Goal: Task Accomplishment & Management: Use online tool/utility

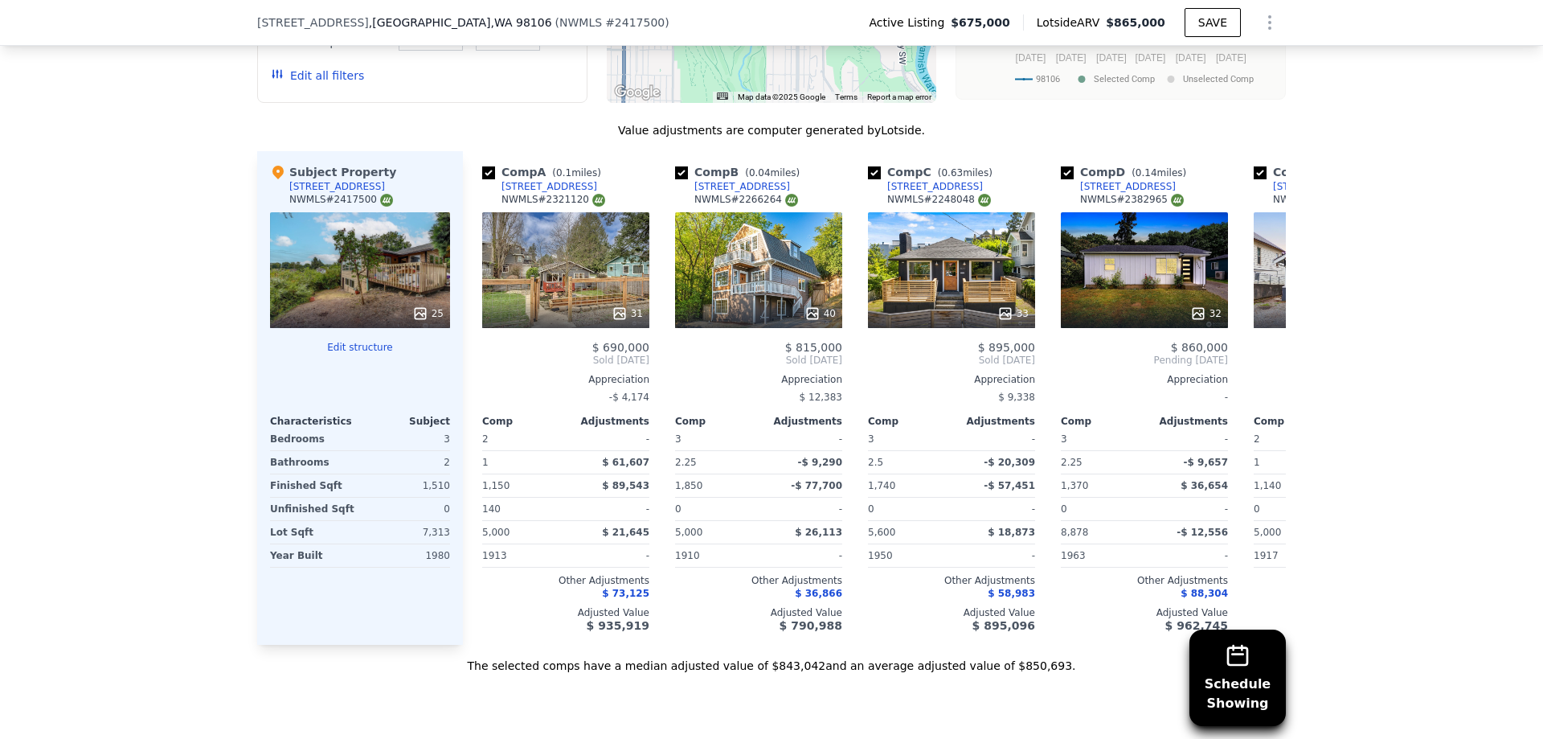
scroll to position [1923, 0]
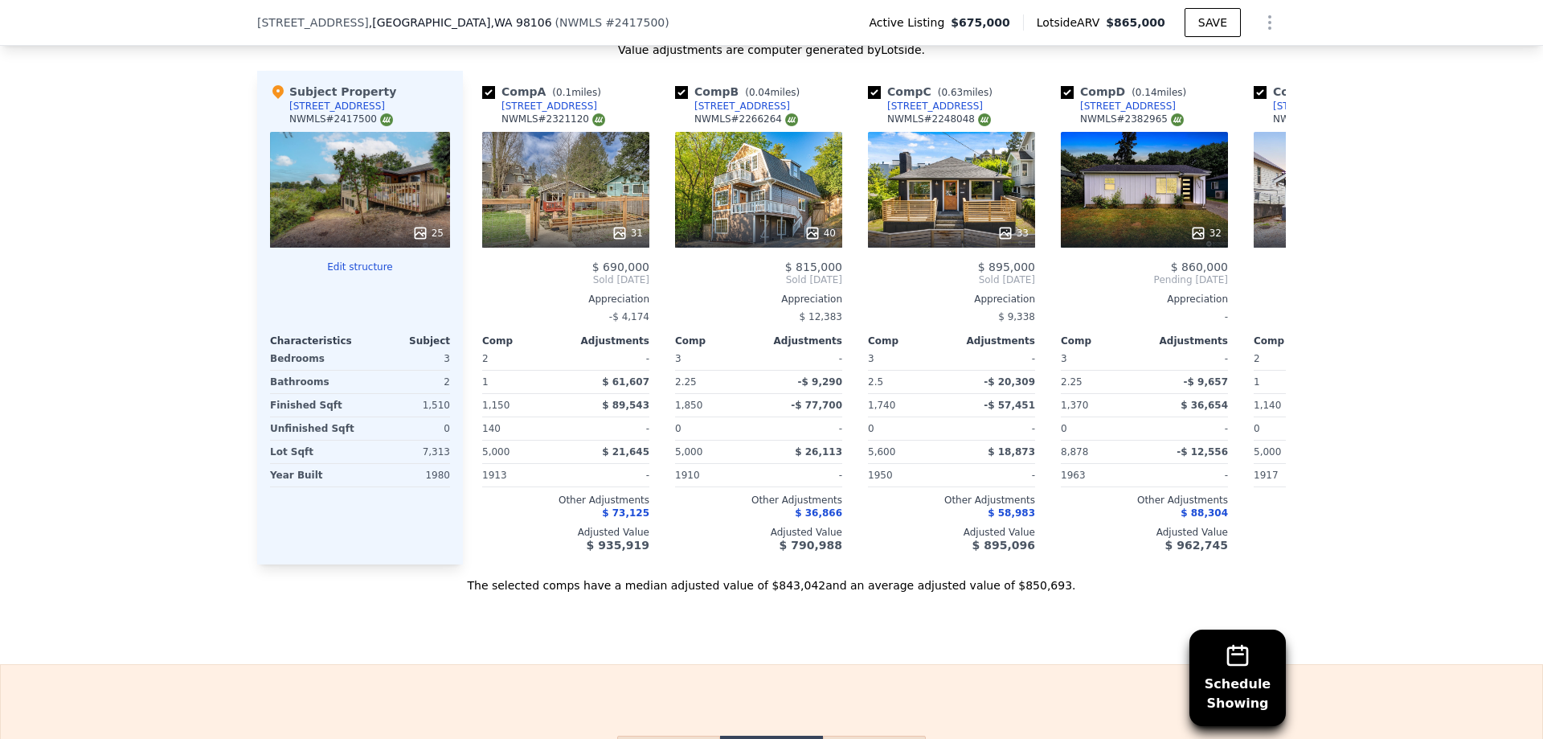
click at [348, 273] on button "Edit structure" at bounding box center [360, 266] width 180 height 13
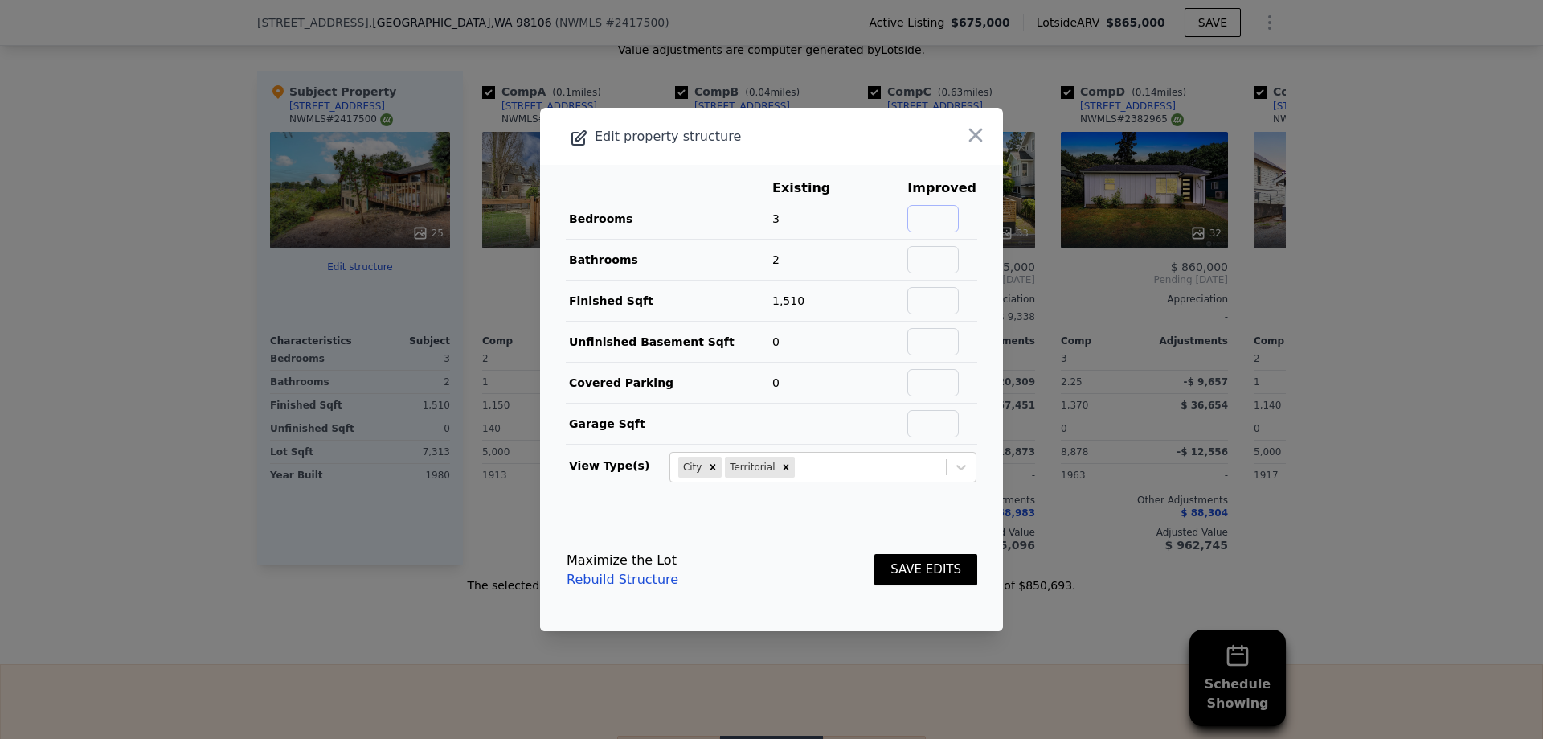
click at [939, 218] on input "text" at bounding box center [932, 218] width 51 height 27
type input "5"
click at [947, 264] on input "text" at bounding box center [932, 259] width 51 height 27
type input "3"
click at [931, 299] on input "text" at bounding box center [932, 300] width 51 height 27
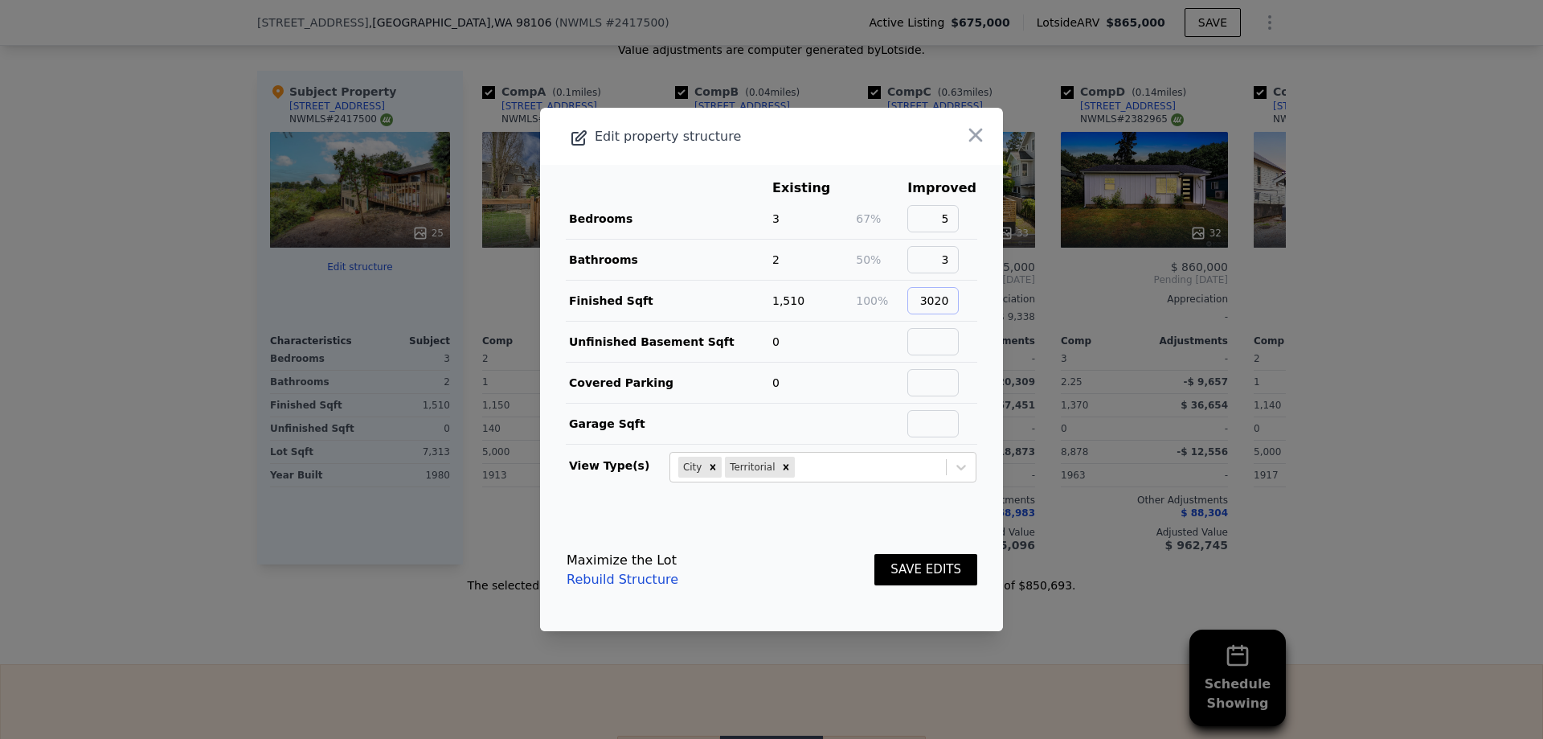
type input "3020"
click at [848, 339] on td "0" at bounding box center [813, 341] width 84 height 41
click at [919, 568] on button "SAVE EDITS" at bounding box center [925, 569] width 103 height 31
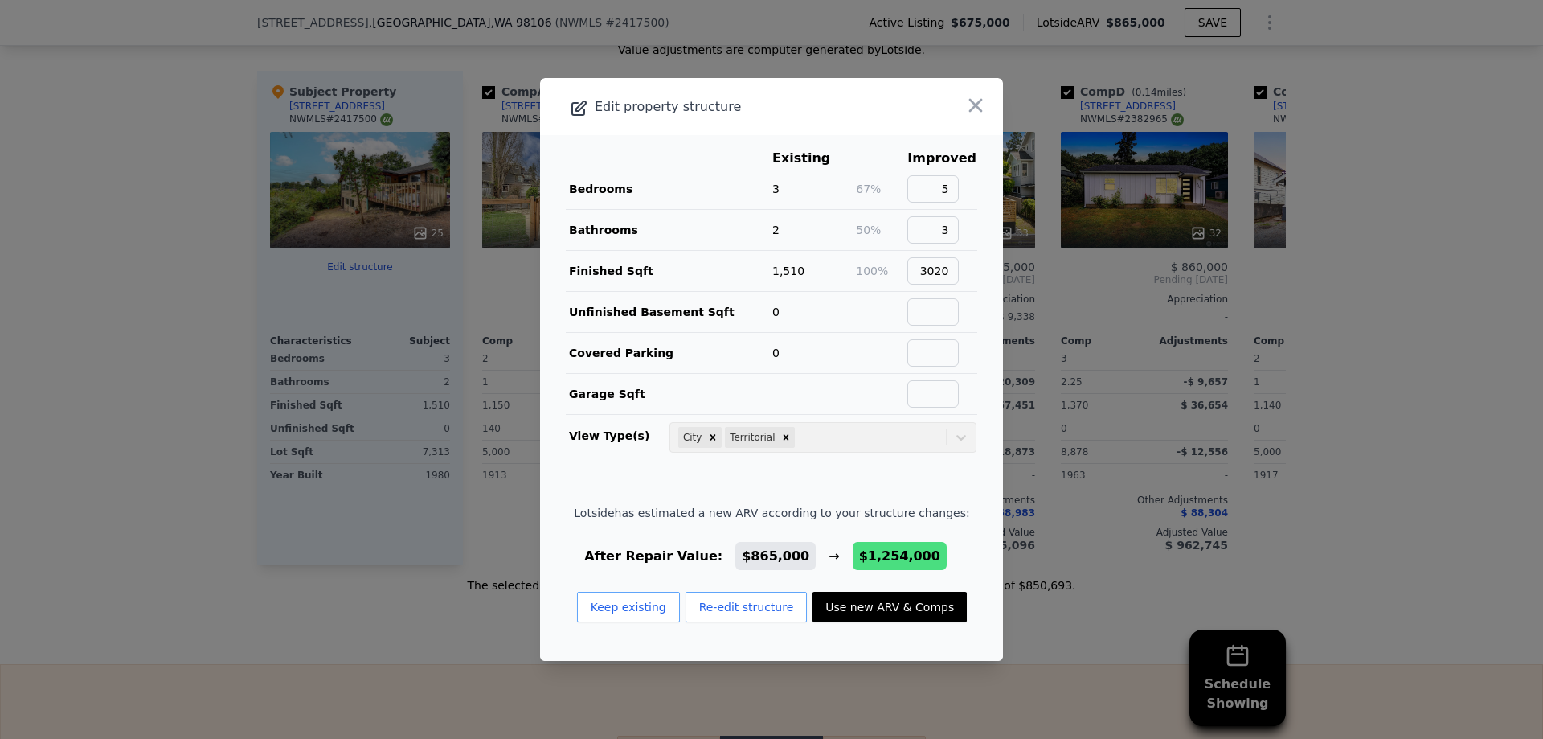
click at [891, 611] on button "Use new ARV & Comps" at bounding box center [889, 606] width 154 height 31
type input "4"
type input "5"
type input "2.25"
type input "3.5"
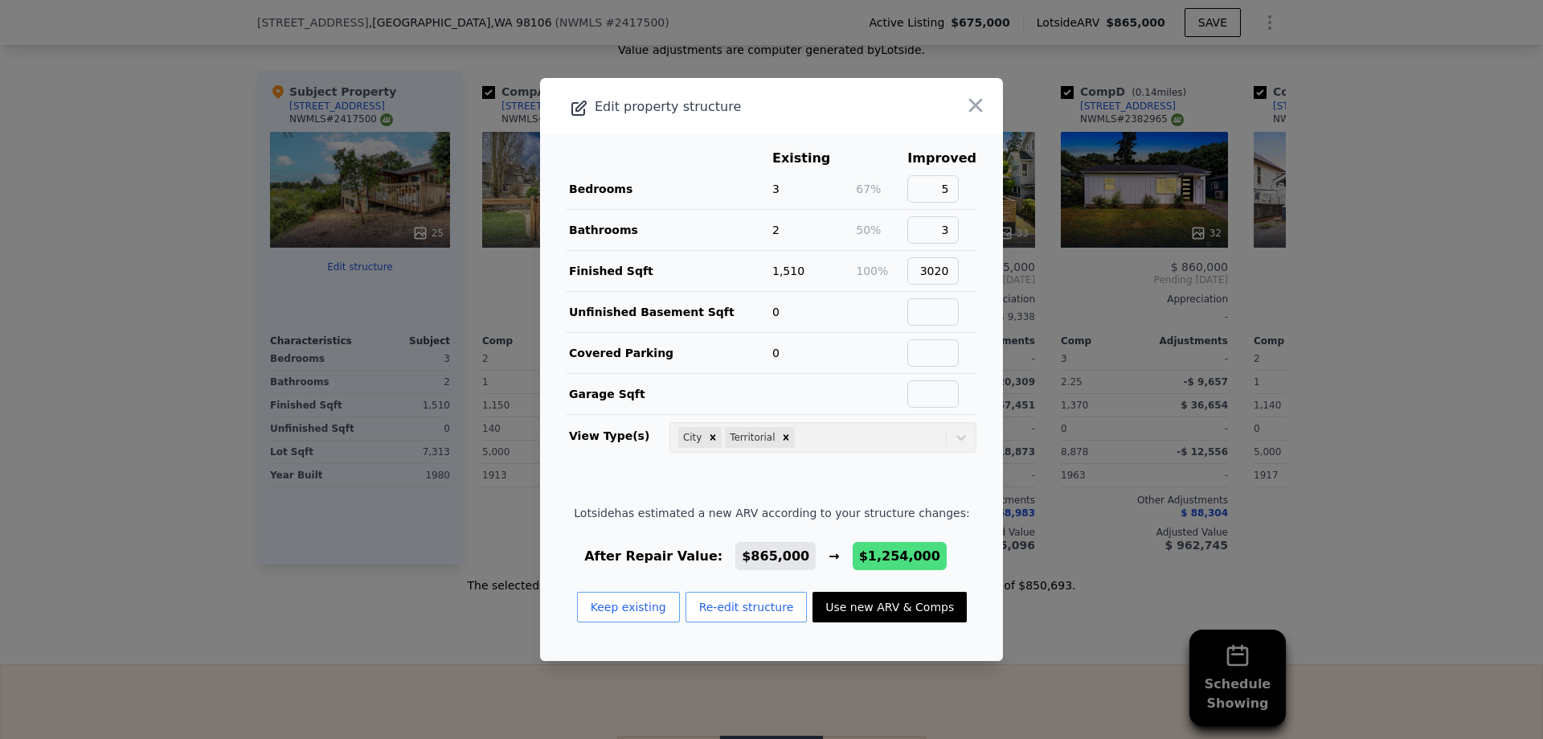
type input "2270"
type input "2491"
type input "4385"
type input "10631"
type input "$ 1,254,000"
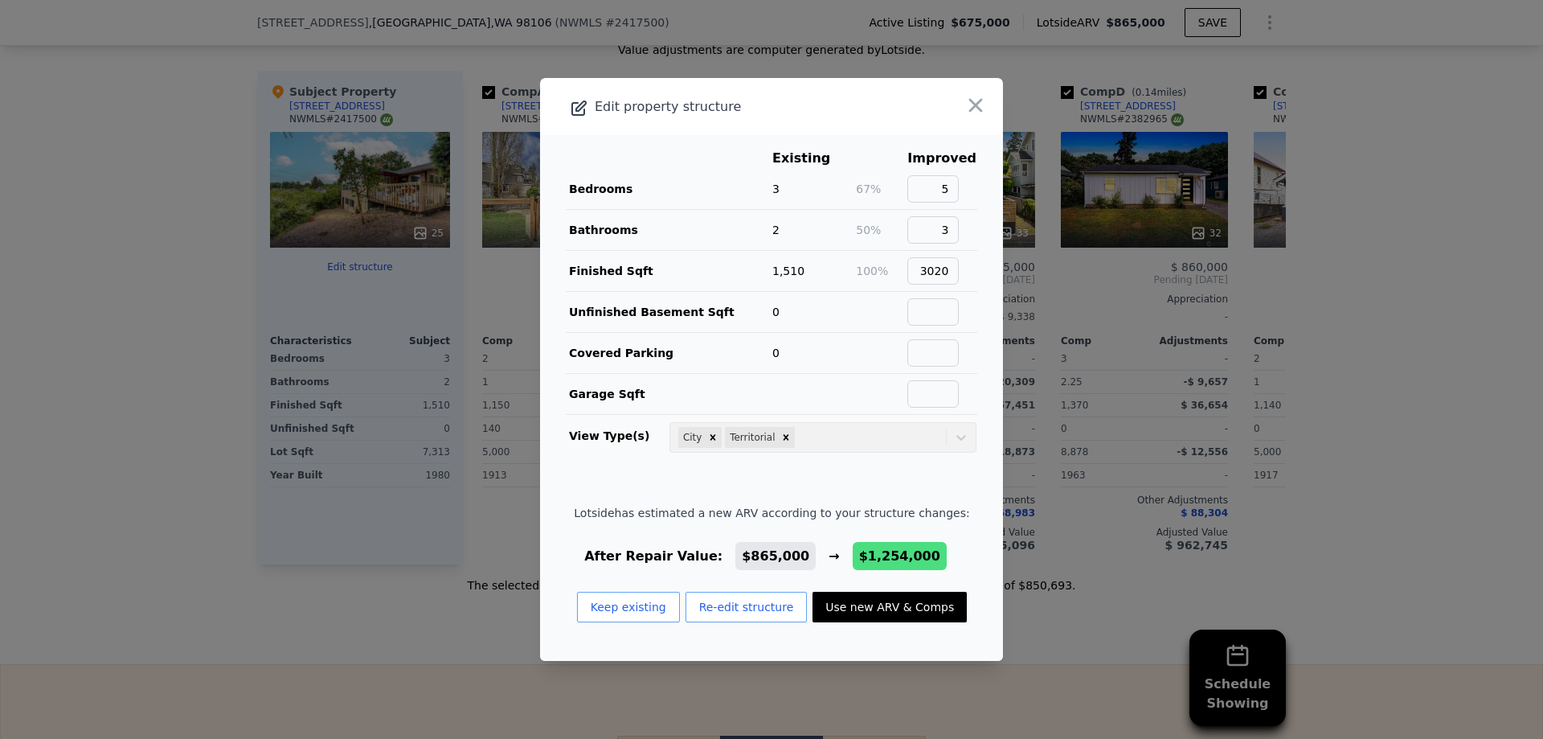
type input "$ 445,223"
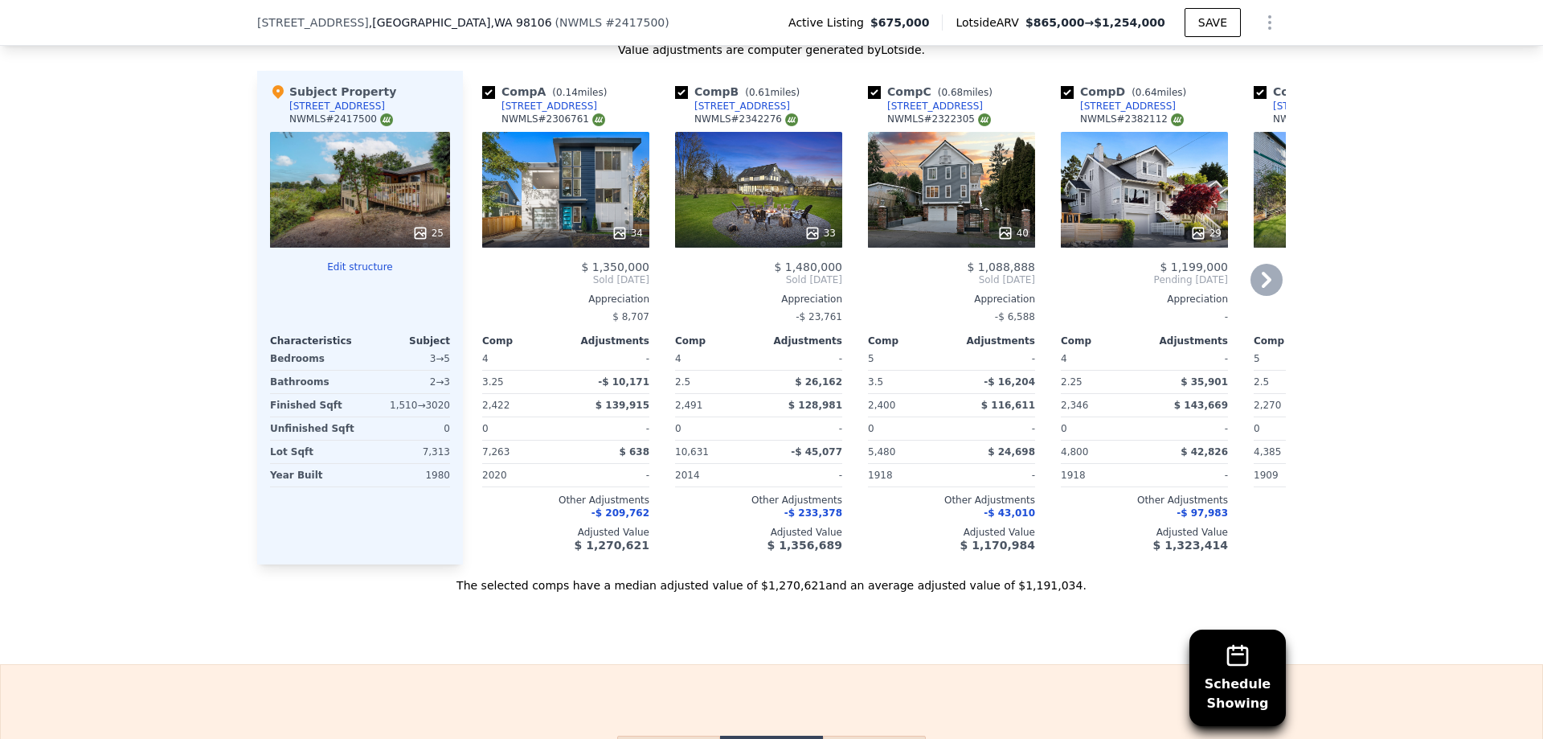
scroll to position [0, 0]
drag, startPoint x: 769, startPoint y: 119, endPoint x: 690, endPoint y: 118, distance: 78.8
click at [690, 118] on div "Comp B ( 0.61 miles) [STREET_ADDRESS] # 2342276" at bounding box center [758, 108] width 167 height 48
click at [677, 124] on div "Comp B ( 0.61 miles) [STREET_ADDRESS] # 2342276" at bounding box center [758, 108] width 167 height 48
drag, startPoint x: 766, startPoint y: 114, endPoint x: 682, endPoint y: 124, distance: 84.1
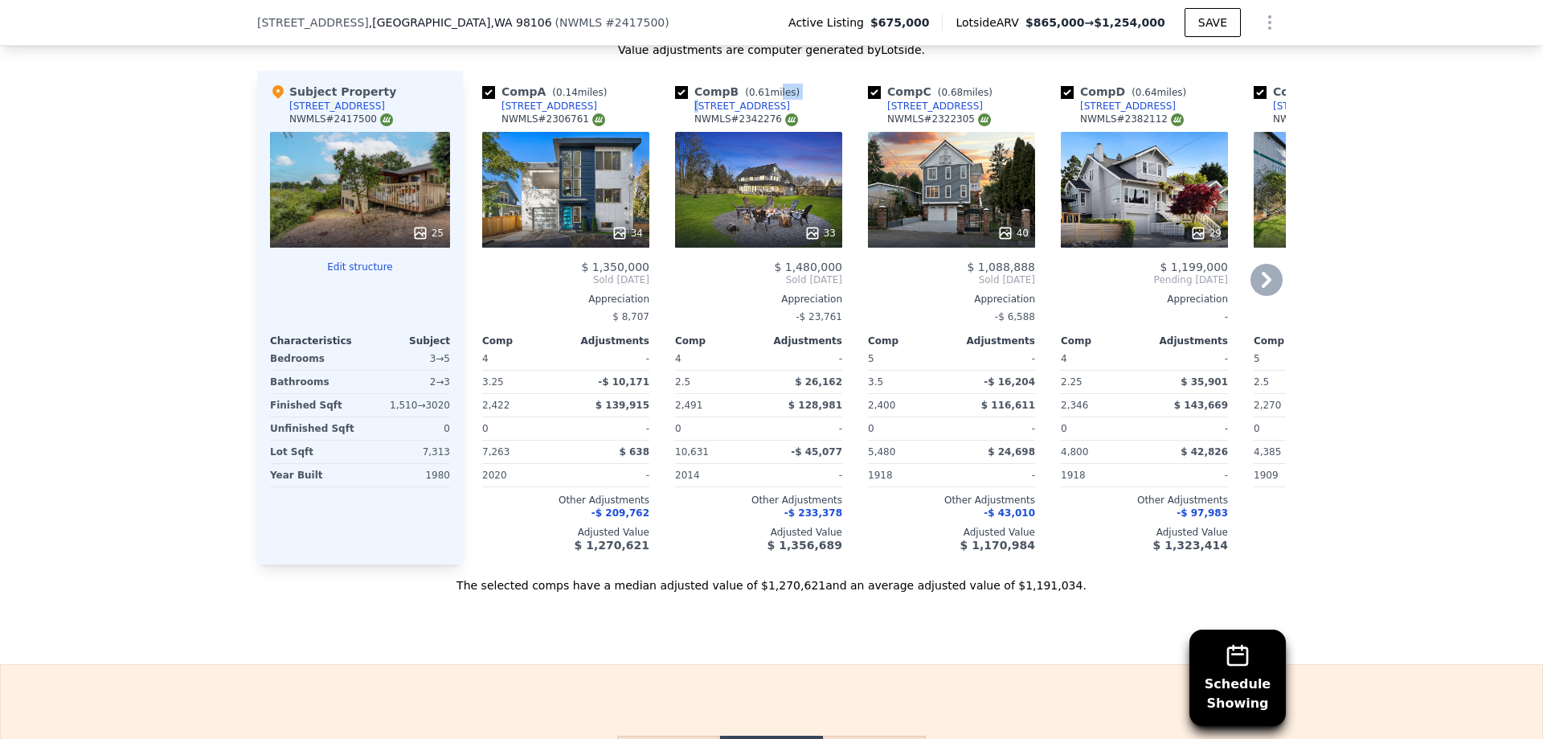
click at [691, 117] on div "Comp B ( 0.61 miles) [STREET_ADDRESS] # 2342276" at bounding box center [758, 108] width 167 height 48
click at [678, 113] on link "[STREET_ADDRESS]" at bounding box center [732, 106] width 115 height 13
click at [636, 72] on div "Value adjustments are computer generated by Lotside . Subject Property [STREET_…" at bounding box center [771, 317] width 1029 height 551
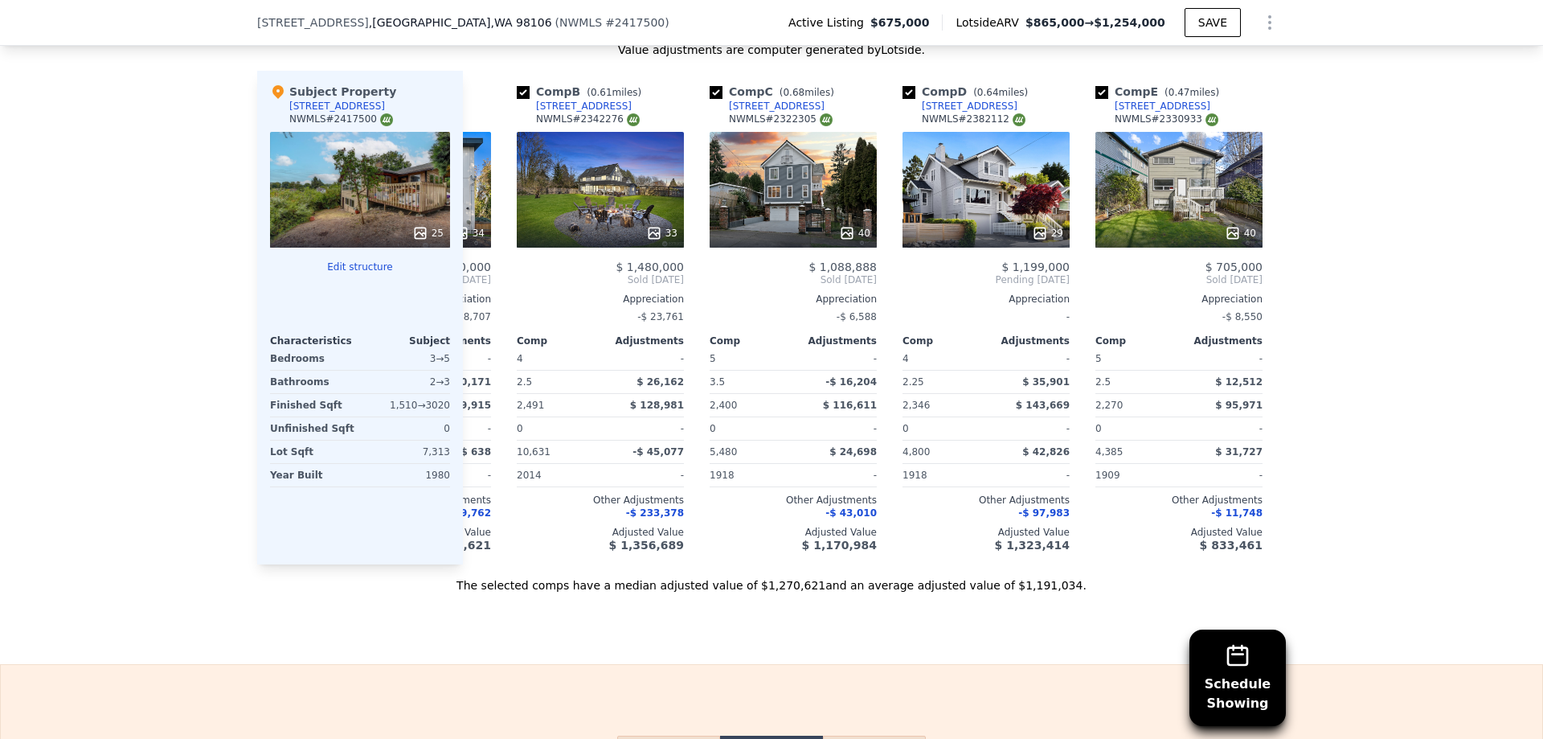
scroll to position [0, 180]
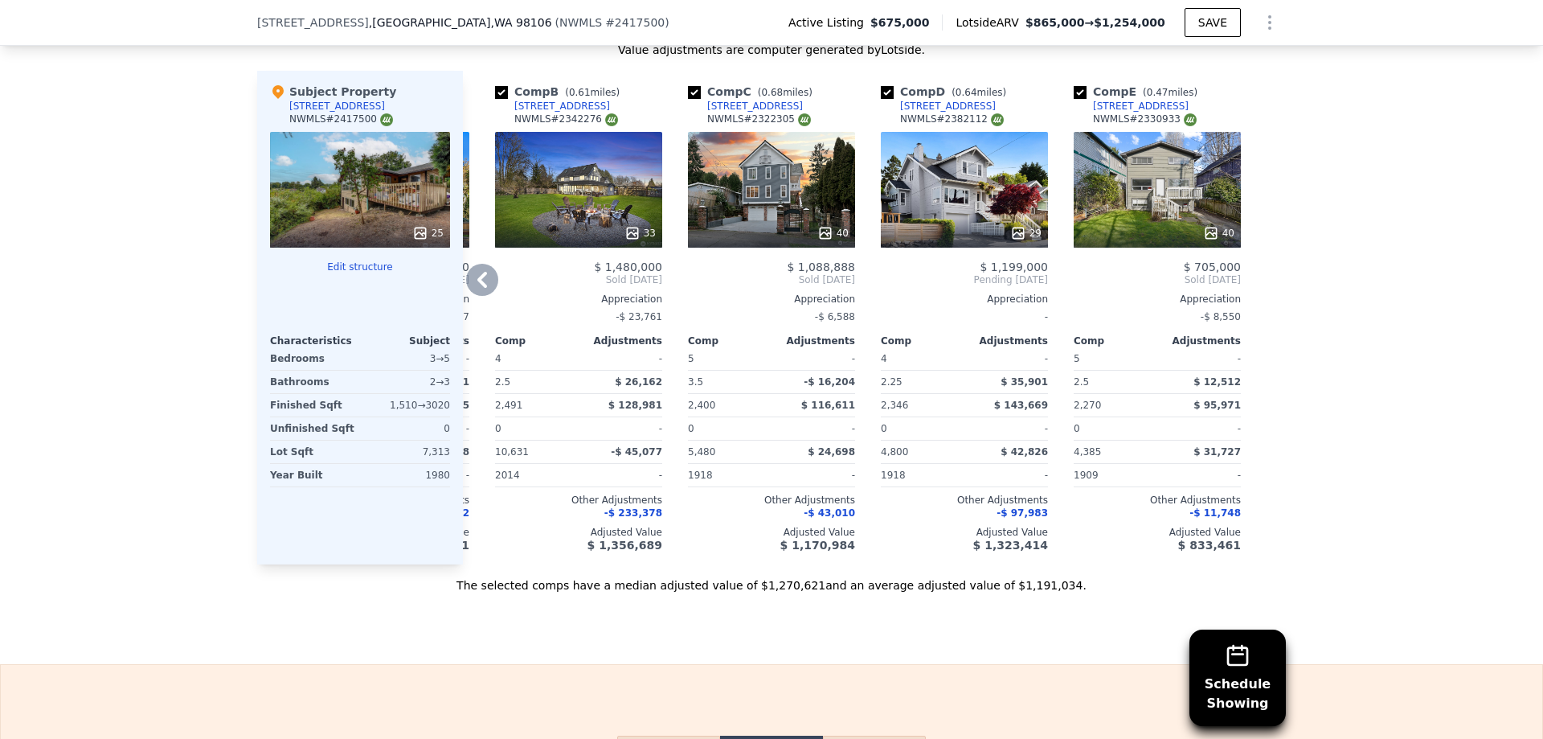
click at [733, 199] on div "40" at bounding box center [771, 190] width 167 height 116
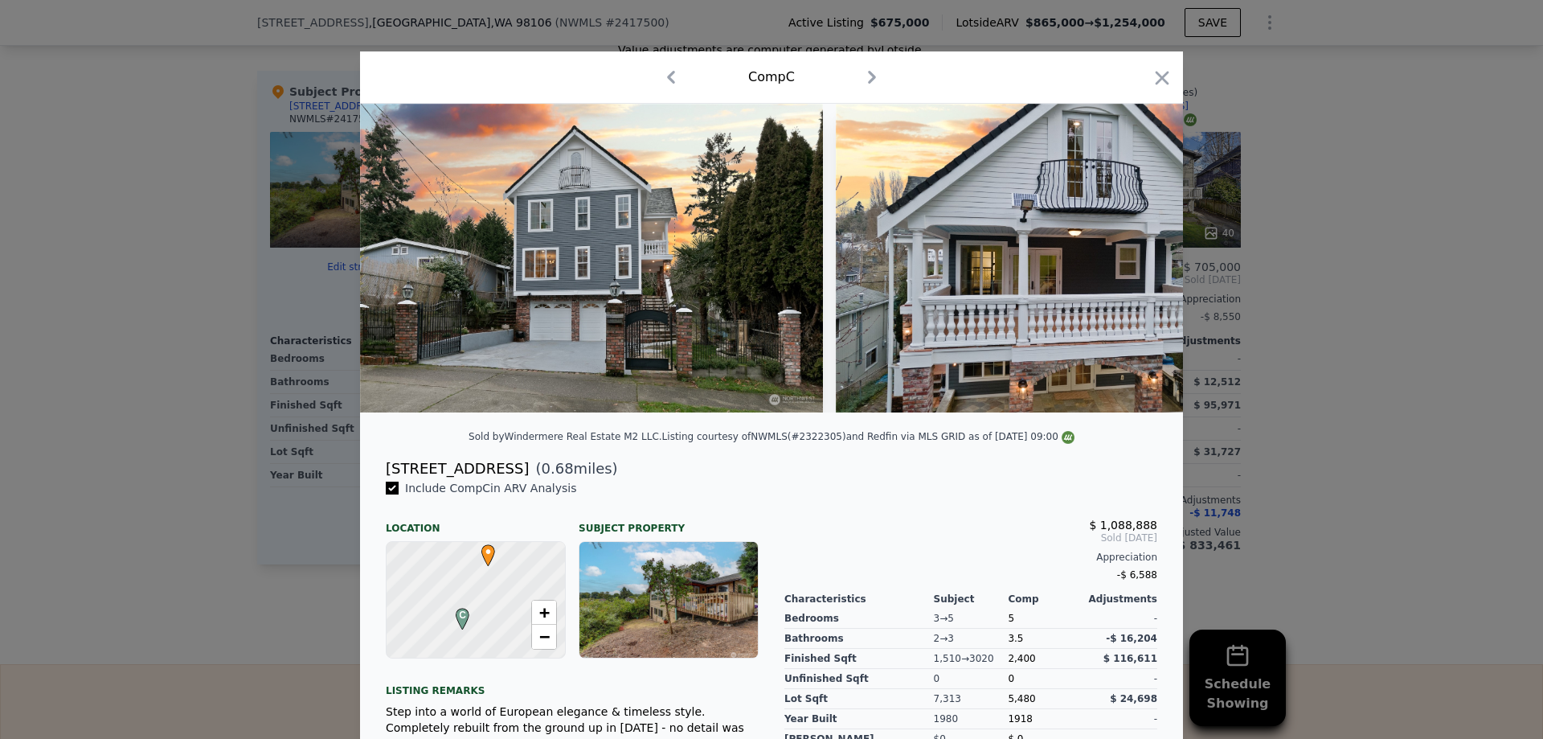
drag, startPoint x: 375, startPoint y: 480, endPoint x: 497, endPoint y: 481, distance: 122.2
click at [497, 480] on div "[STREET_ADDRESS] ( 0.68 miles)" at bounding box center [771, 468] width 797 height 23
click at [1160, 79] on icon "button" at bounding box center [1162, 78] width 23 height 23
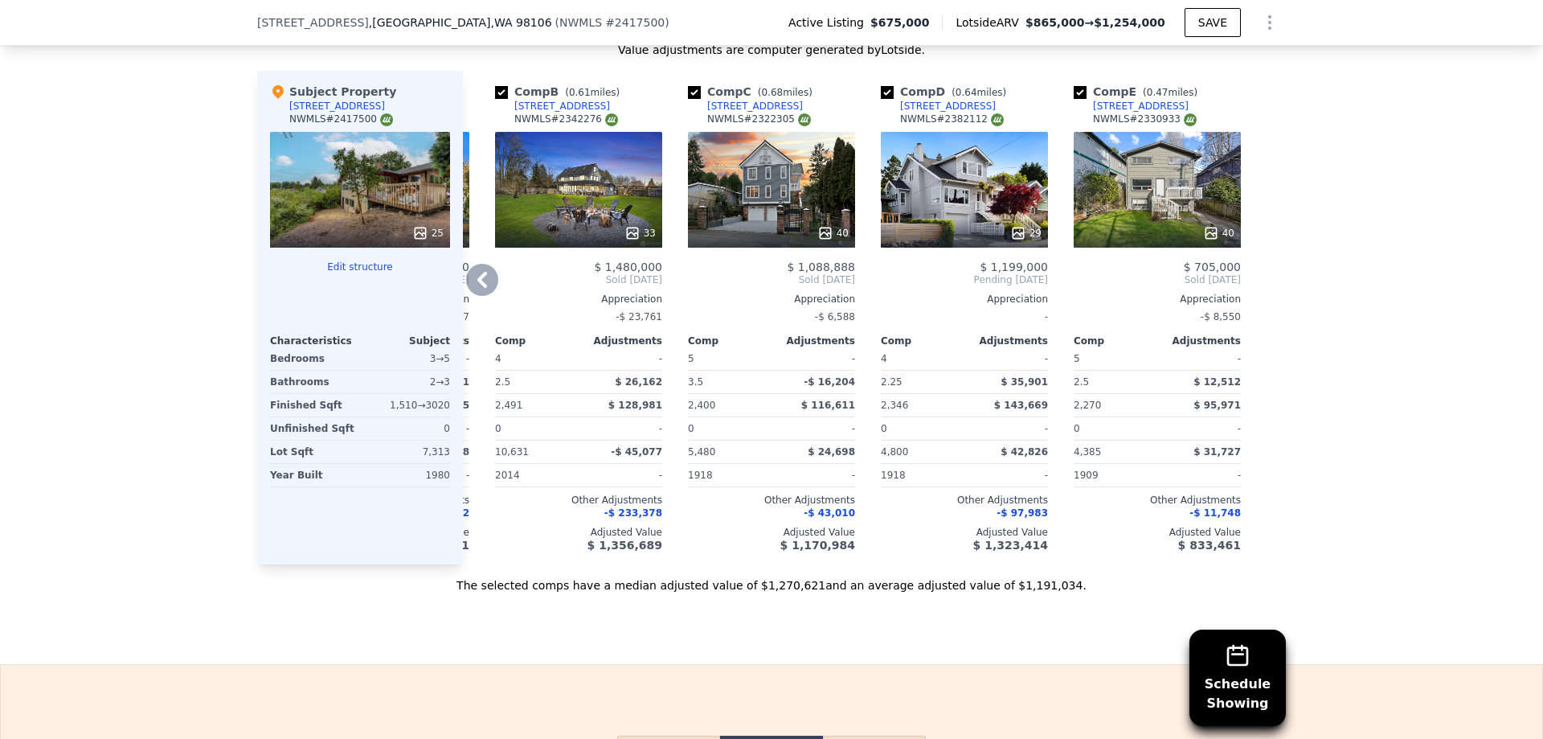
drag, startPoint x: 988, startPoint y: 114, endPoint x: 867, endPoint y: 118, distance: 121.4
click at [867, 118] on div "Comp A ( 0.14 miles) [STREET_ADDRESS] 34 $ 1,350,000 Sold [DATE] Appreciation $…" at bounding box center [874, 317] width 823 height 493
click at [874, 118] on div "Comp D ( 0.64 miles) [STREET_ADDRESS] 29 $ 1,199,000 Pending [DATE] Appreciatio…" at bounding box center [964, 317] width 180 height 493
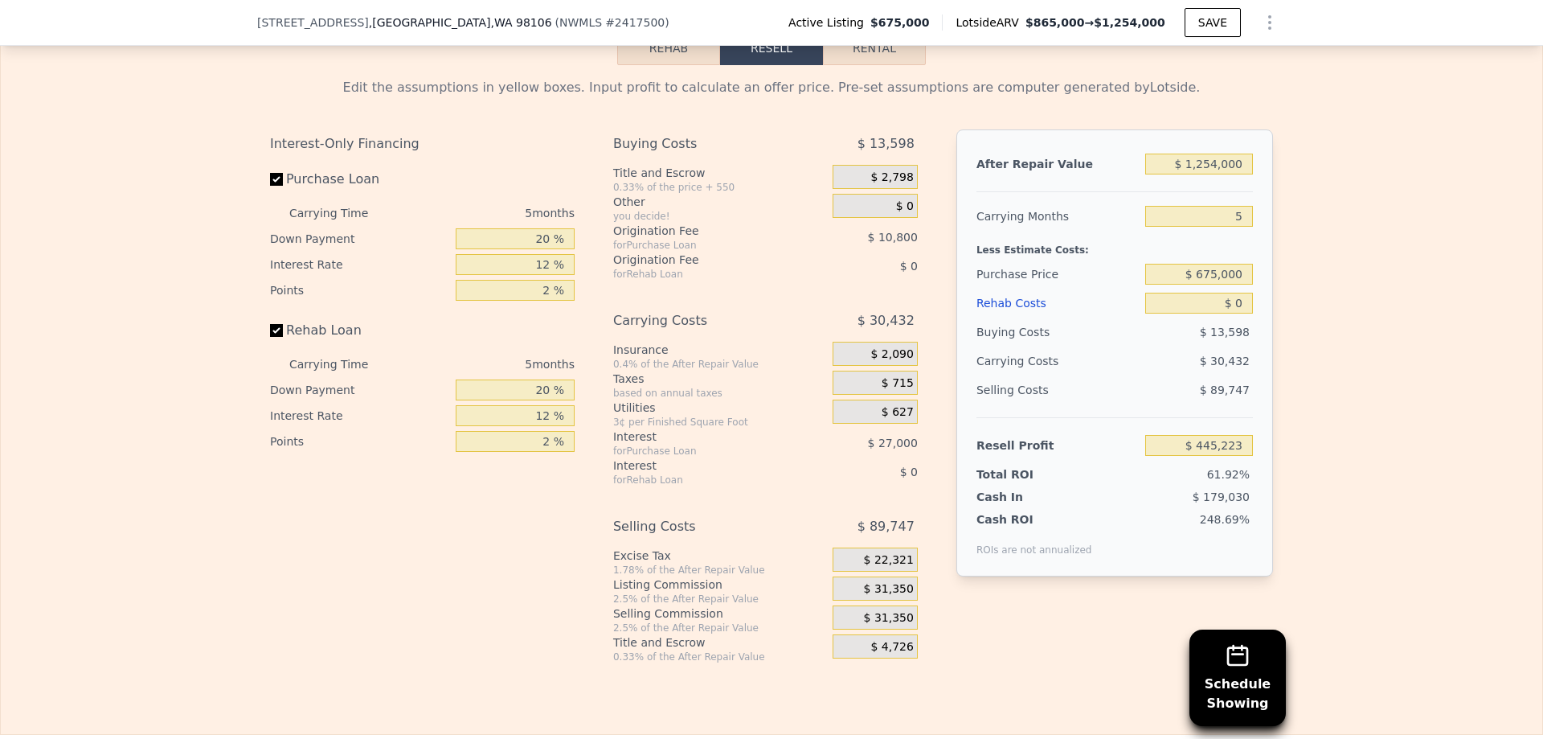
scroll to position [2646, 0]
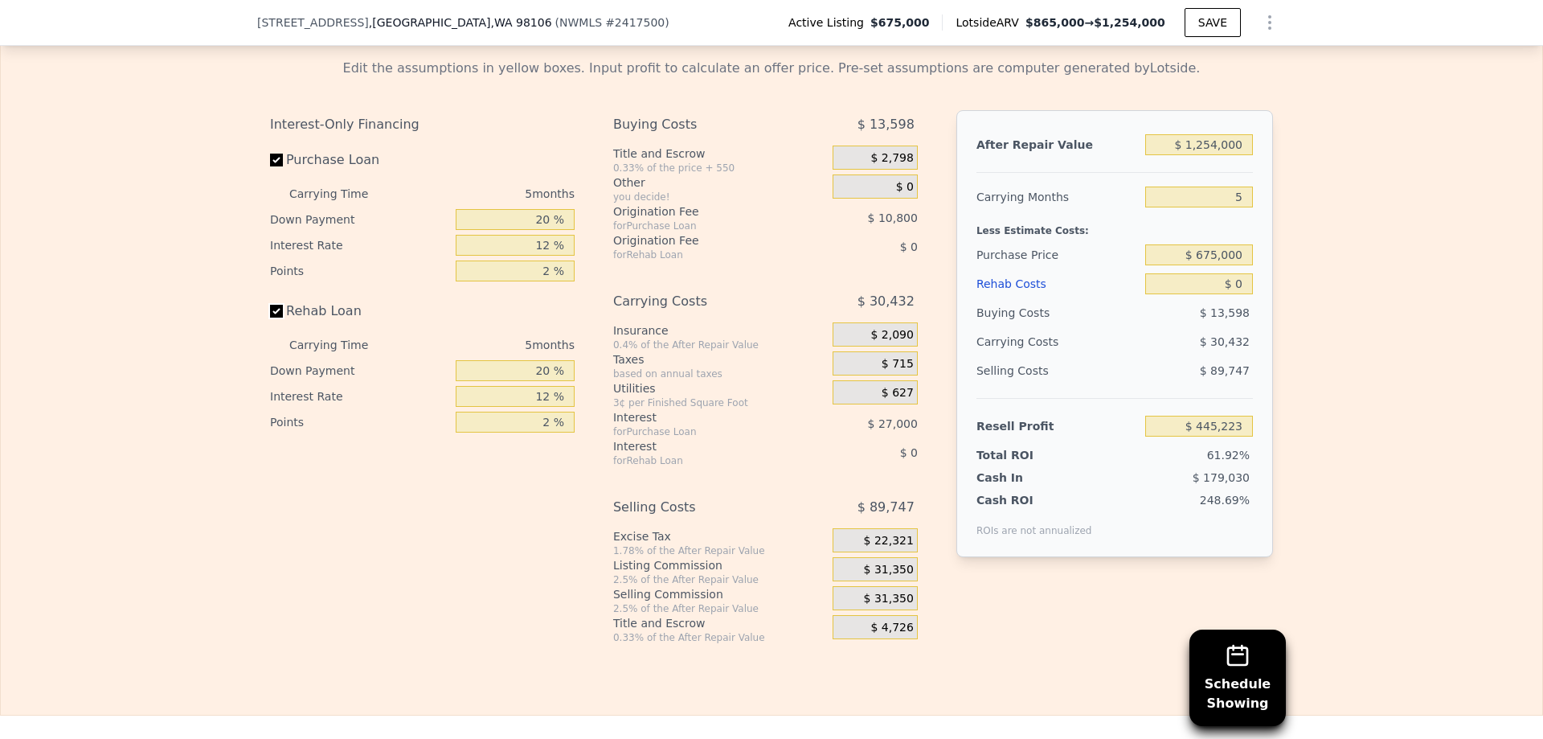
click at [270, 317] on input "Rehab Loan" at bounding box center [276, 311] width 13 height 13
checkbox input "false"
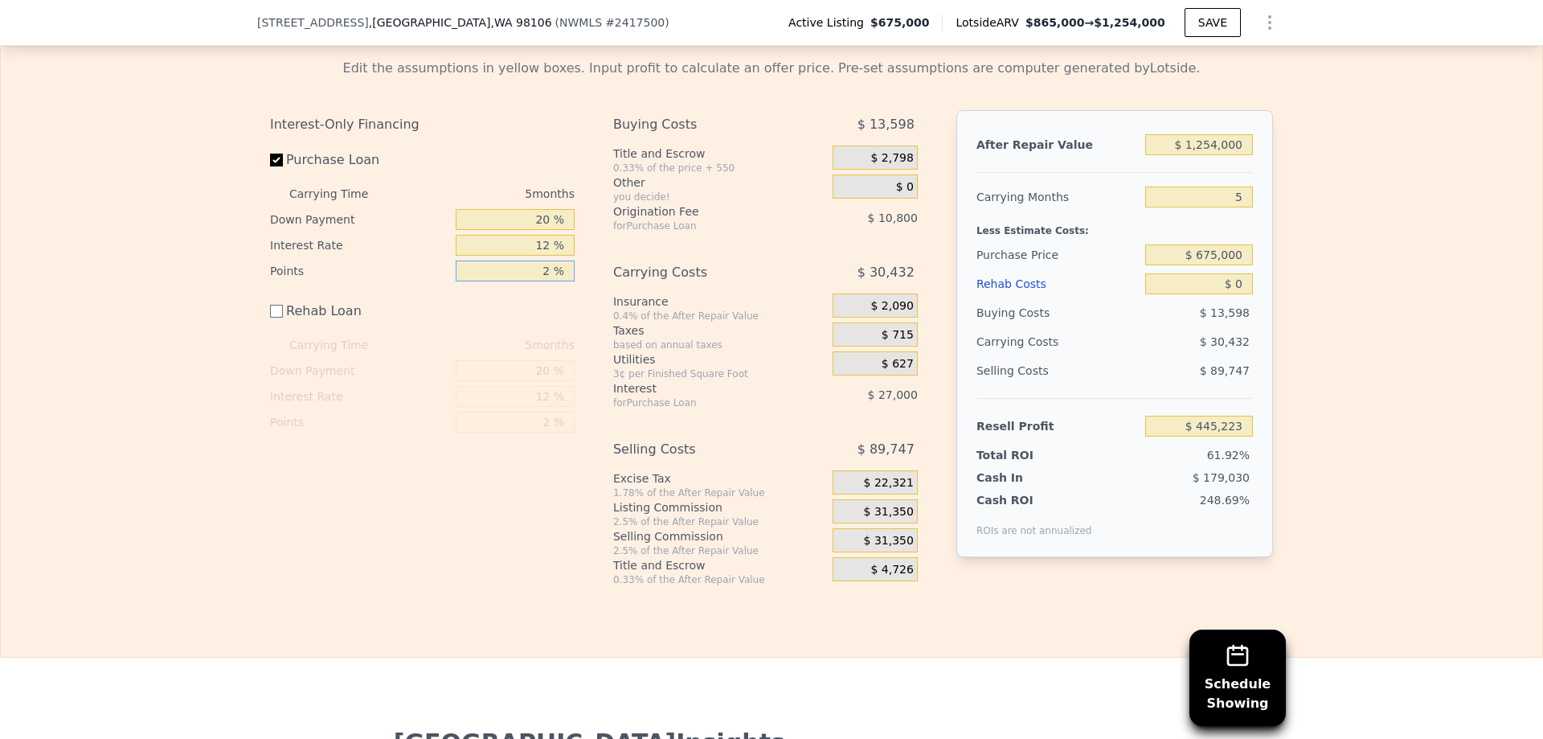
click at [545, 281] on input "2 %" at bounding box center [515, 270] width 119 height 21
click at [538, 281] on input "2 %" at bounding box center [515, 270] width 119 height 21
type input "0 %"
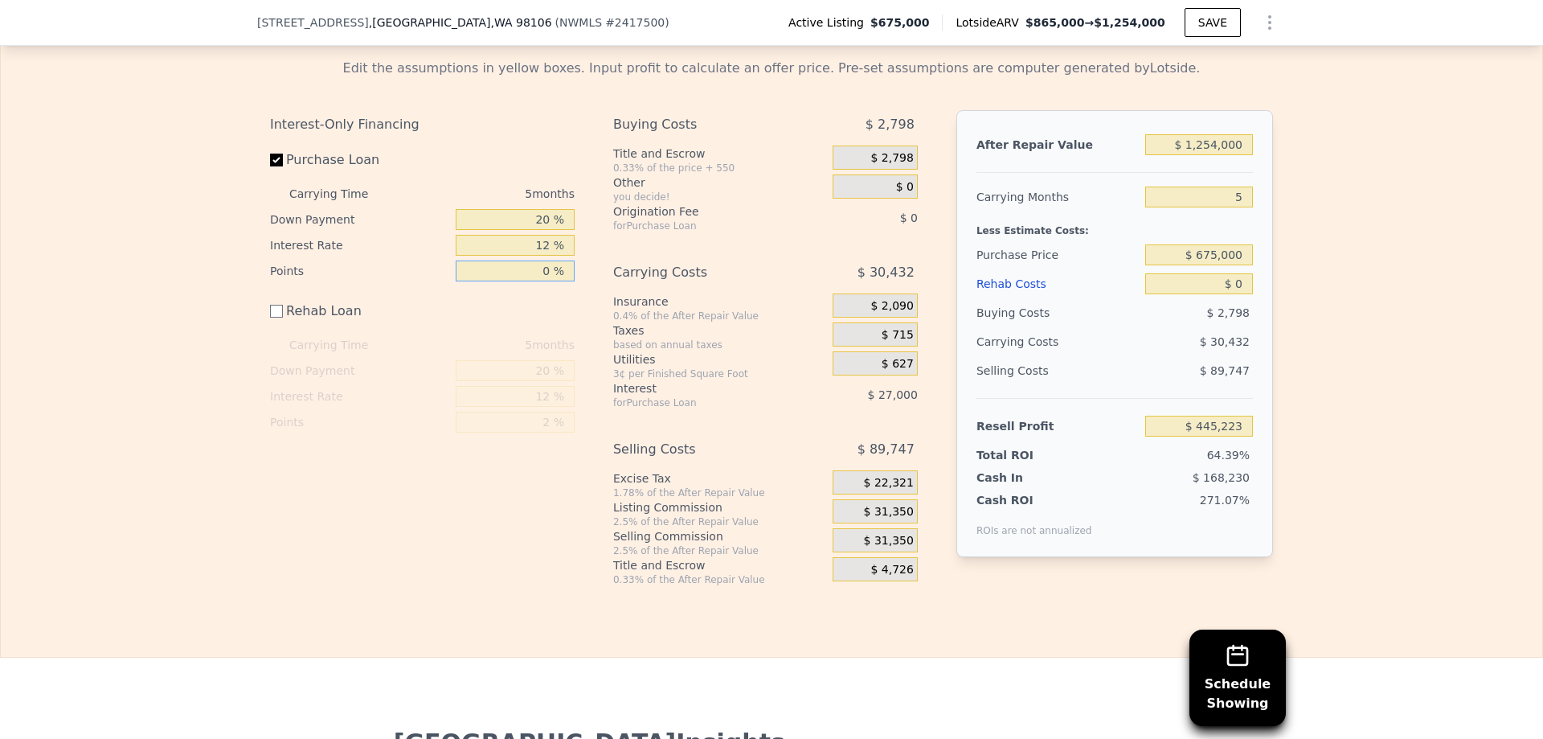
type input "$ 456,023"
type input "0 %"
click at [535, 139] on div "Interest-Only Financing" at bounding box center [422, 124] width 305 height 29
click at [534, 256] on input "12 %" at bounding box center [515, 245] width 119 height 21
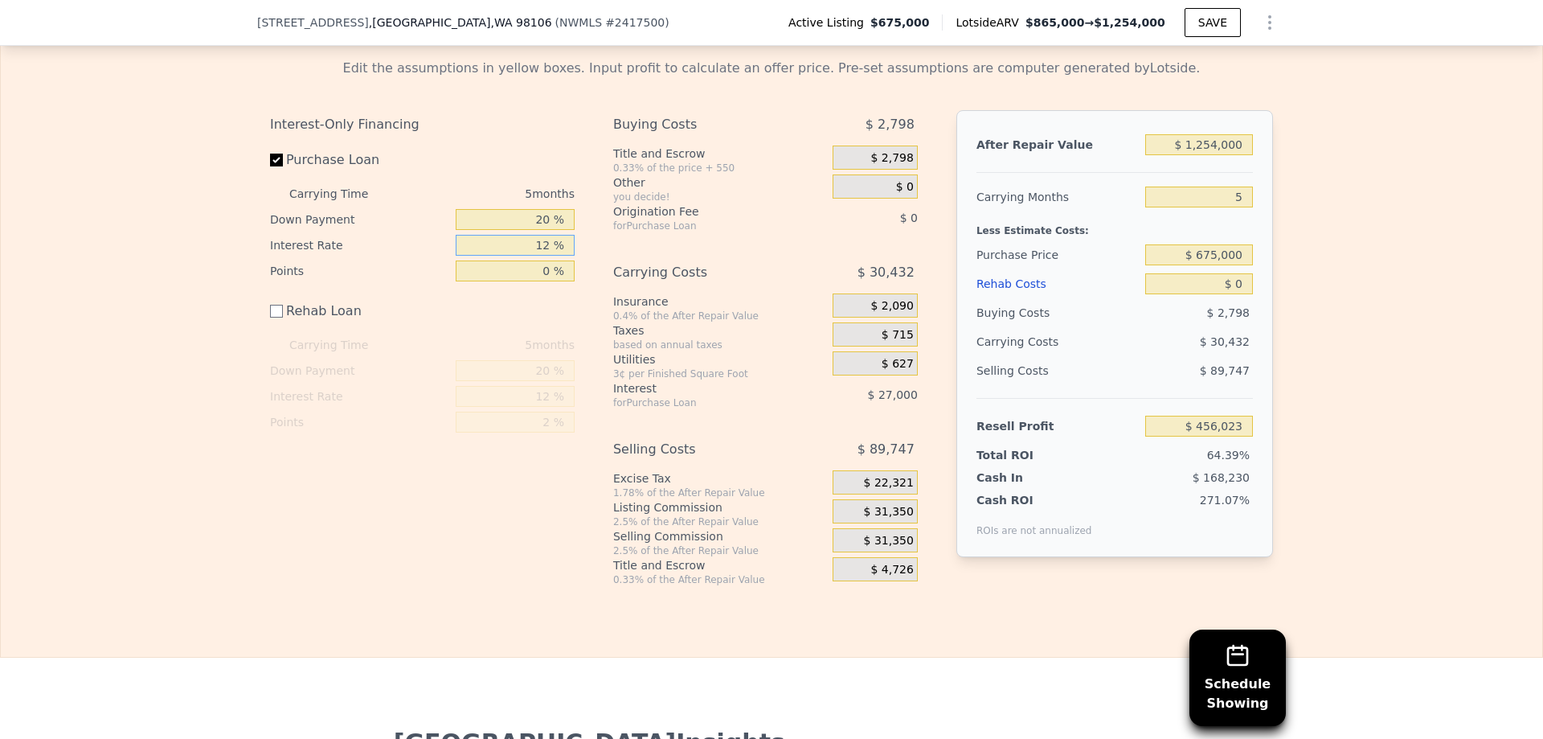
click at [540, 256] on input "12 %" at bounding box center [515, 245] width 119 height 21
click at [270, 166] on input "Purchase Loan" at bounding box center [276, 159] width 13 height 13
checkbox input "false"
type input "$ 483,023"
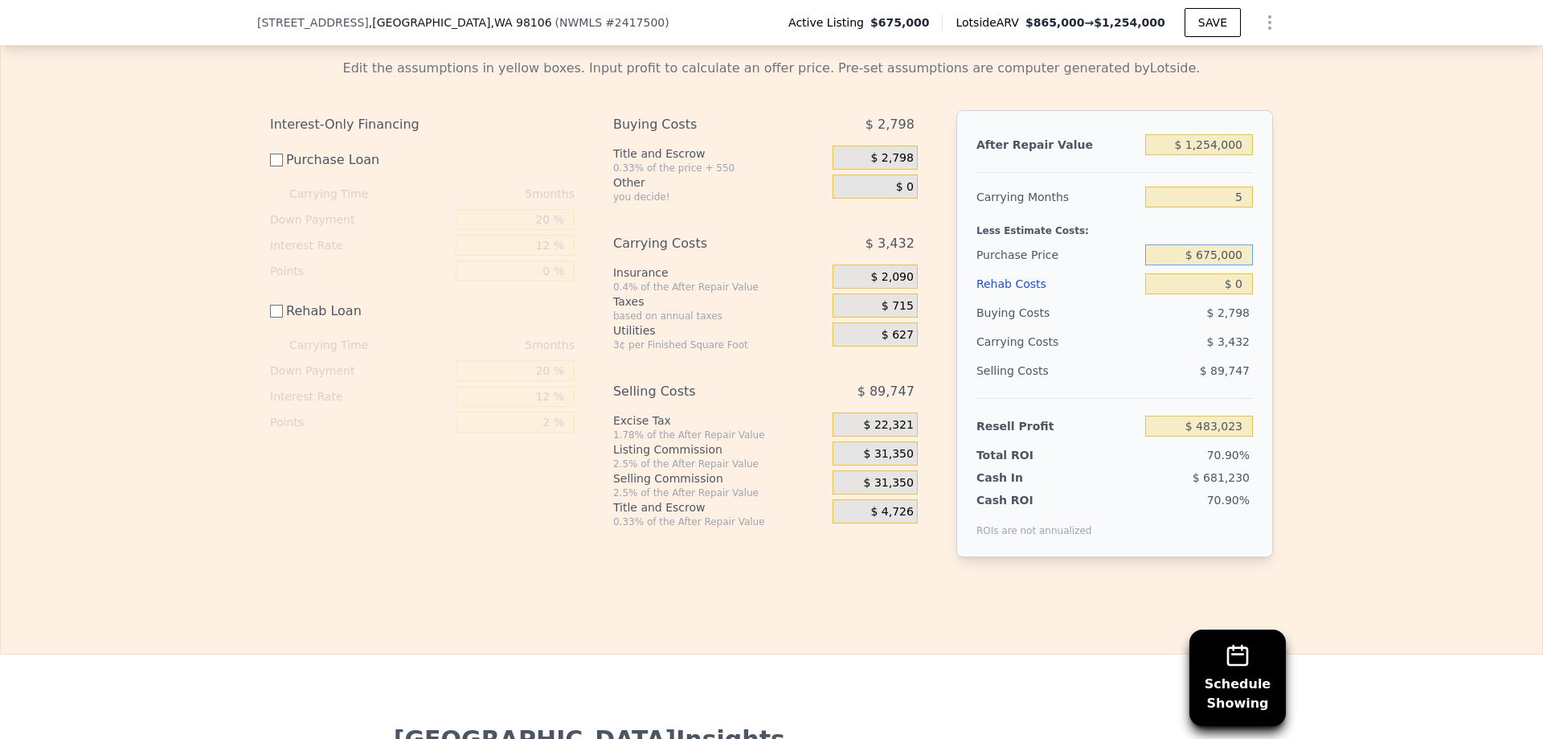
click at [1218, 265] on input "$ 675,000" at bounding box center [1199, 254] width 108 height 21
type input "$ 750,000"
type input "$ 407,773"
click at [1235, 294] on input "$ 0" at bounding box center [1199, 283] width 108 height 21
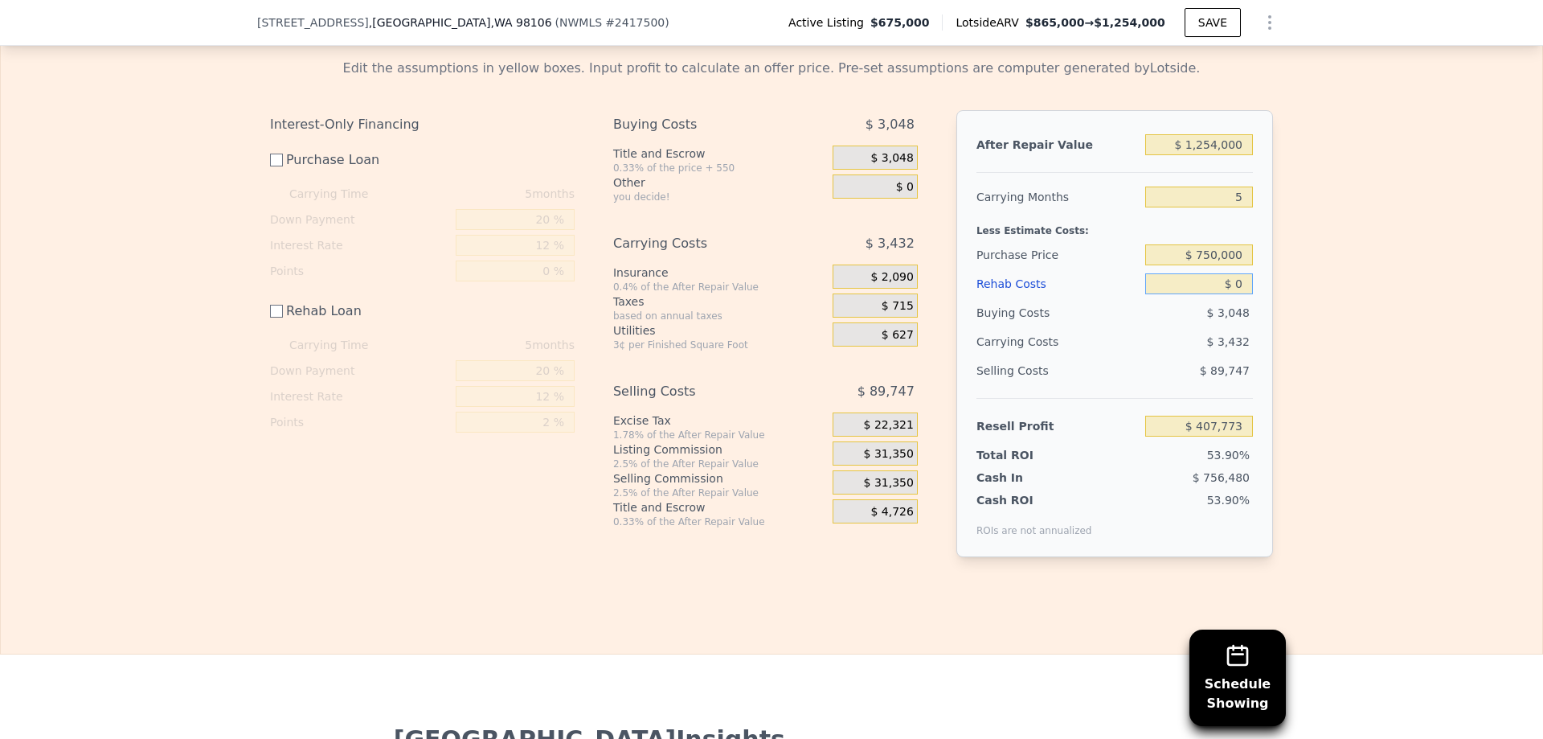
click at [1235, 294] on input "$ 0" at bounding box center [1199, 283] width 108 height 21
type input "$ 2"
type input "$ 407,771"
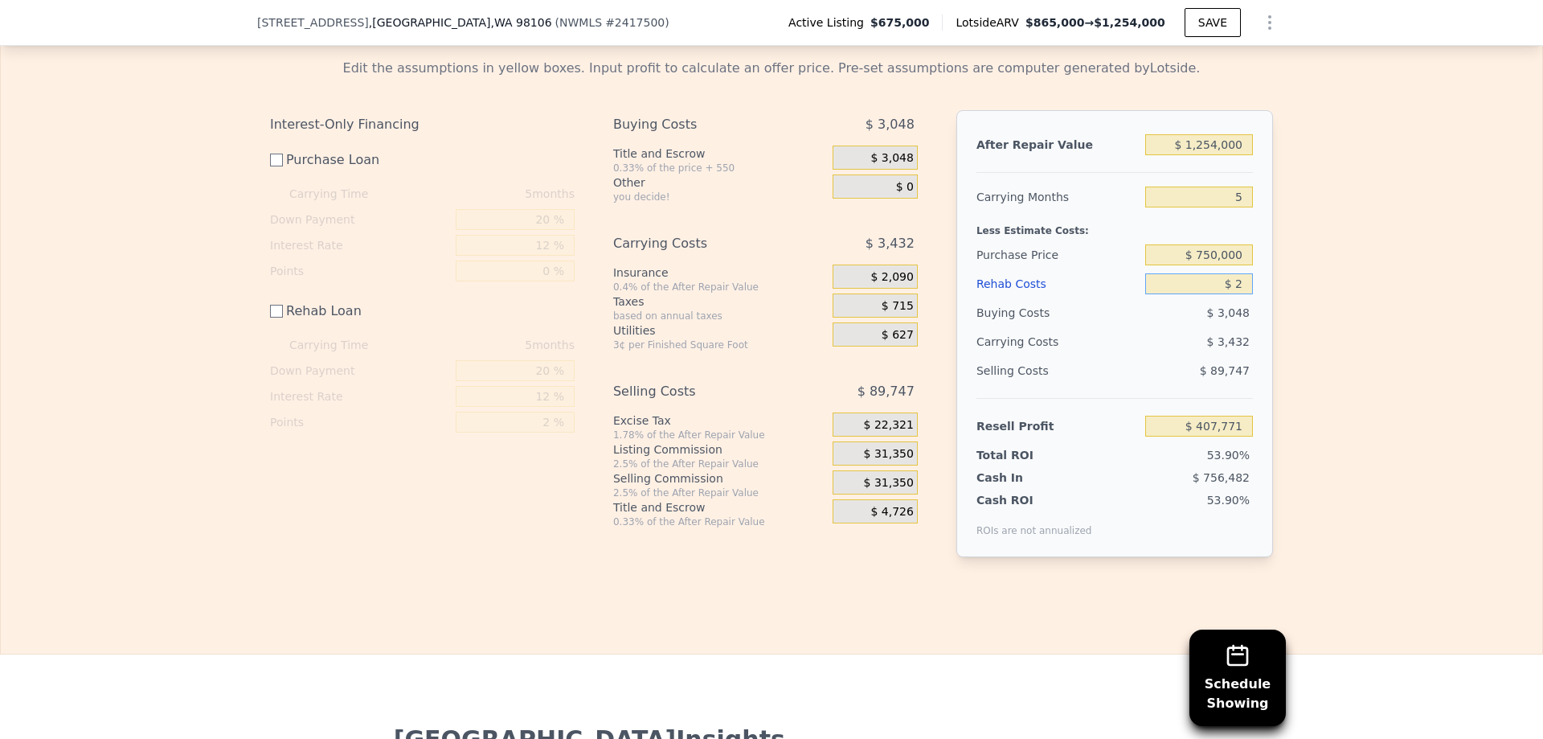
type input "$ 25"
type input "$ 407,748"
type input "$ 250"
type input "$ 407,523"
type input "$ 25,000"
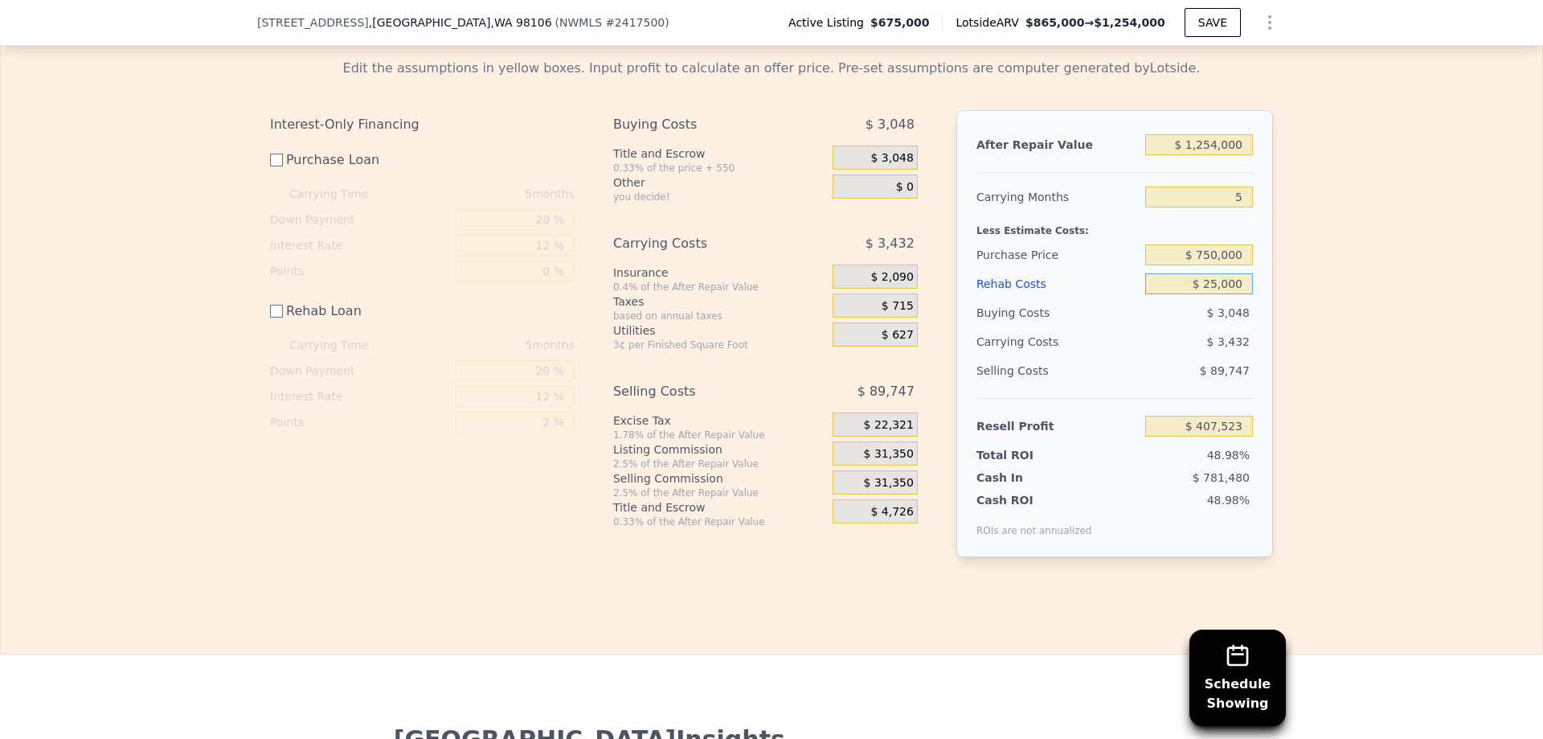
type input "$ 382,773"
type input "$ 250,000"
type input "$ 157,773"
type input "$ 250,000"
click at [1324, 314] on div "Edit the assumptions in yellow boxes. Input profit to calculate an offer price.…" at bounding box center [771, 314] width 1541 height 537
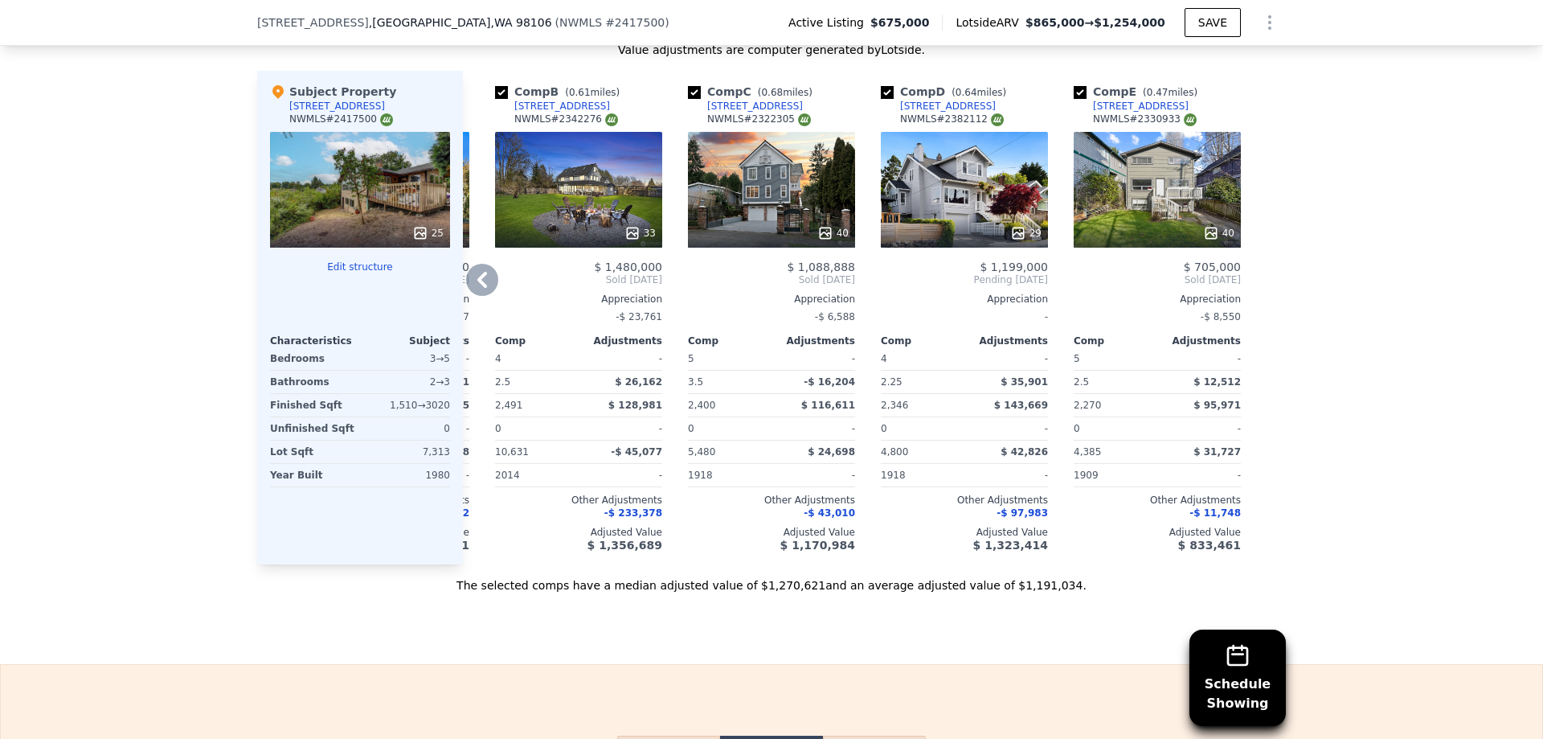
scroll to position [0, 0]
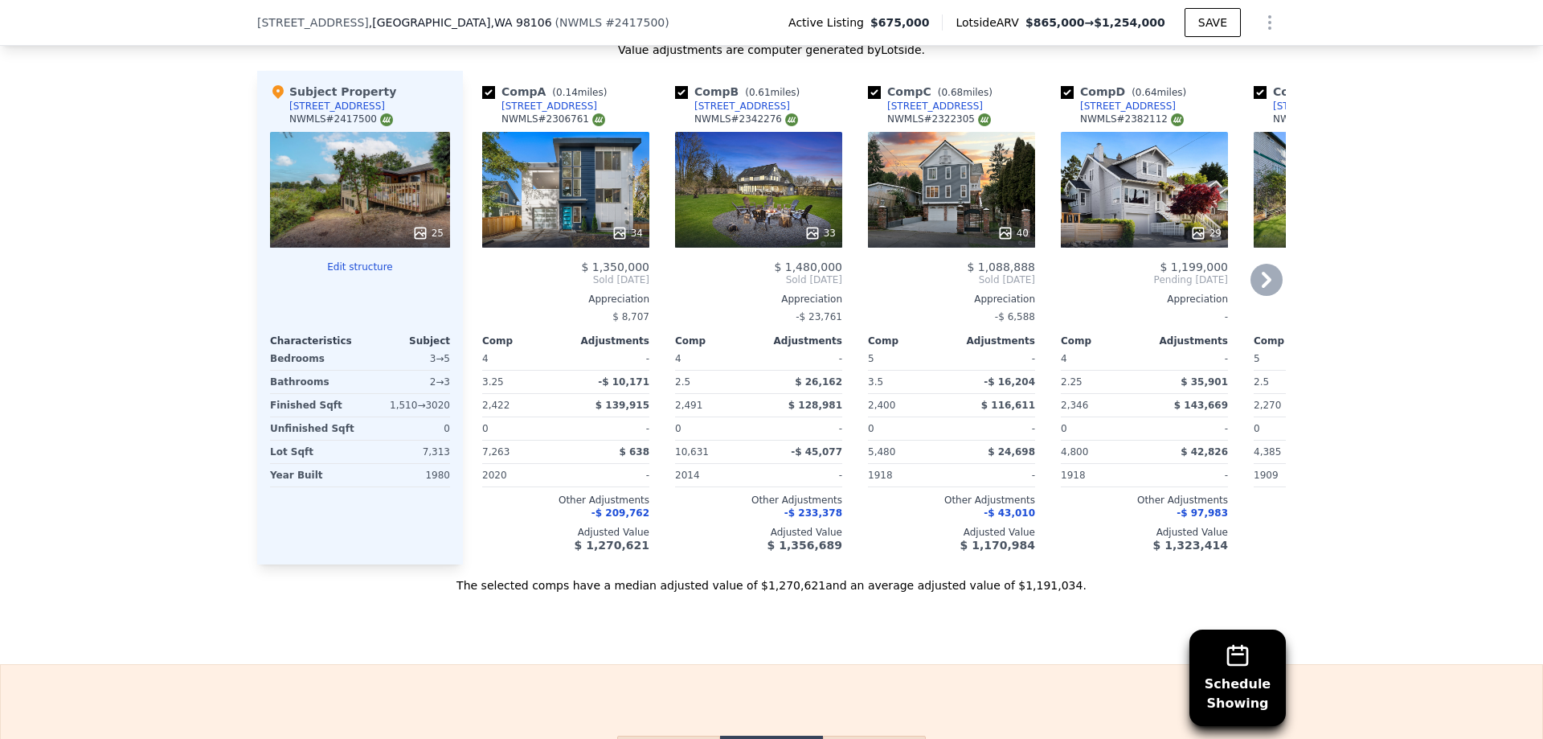
drag, startPoint x: 575, startPoint y: 117, endPoint x: 494, endPoint y: 123, distance: 80.6
click at [494, 123] on div "Comp A ( 0.14 miles) [STREET_ADDRESS] # 2306761" at bounding box center [565, 108] width 167 height 48
copy div "[STREET_ADDRESS]"
